Goal: Book appointment/travel/reservation

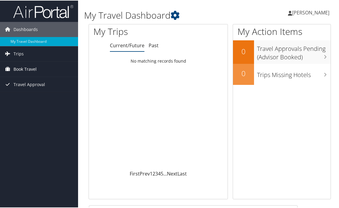
click at [19, 68] on span "Book Travel" at bounding box center [25, 68] width 23 height 15
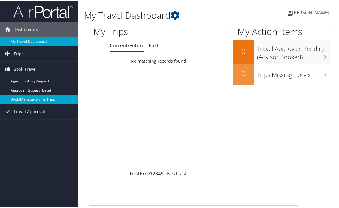
click at [23, 98] on link "Book/Manage Online Trips" at bounding box center [39, 98] width 78 height 9
